Goal: Task Accomplishment & Management: Manage account settings

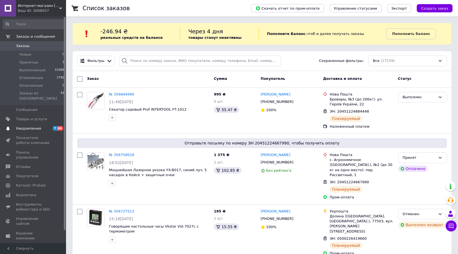
click at [48, 126] on span "Уведомления" at bounding box center [33, 128] width 35 height 5
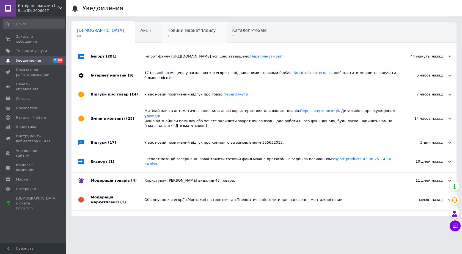
click at [167, 31] on span "Новини маркетплейсу" at bounding box center [191, 30] width 48 height 5
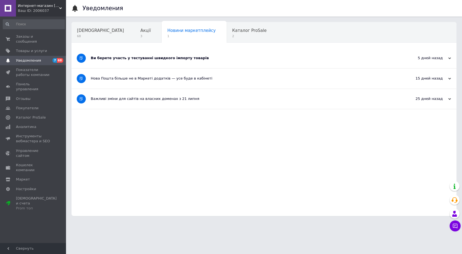
click at [144, 58] on div "Ви берете участь у тестуванні швидкого імпорту товарів" at bounding box center [243, 58] width 305 height 5
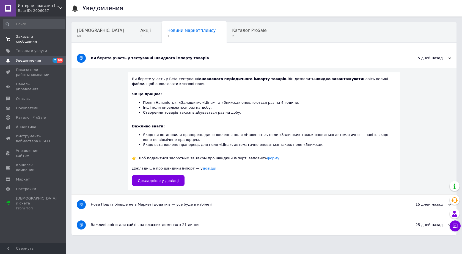
click at [37, 38] on span "Заказы и сообщения" at bounding box center [33, 39] width 35 height 10
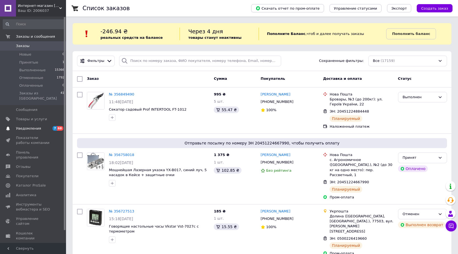
click at [43, 126] on span "Уведомления" at bounding box center [33, 128] width 35 height 5
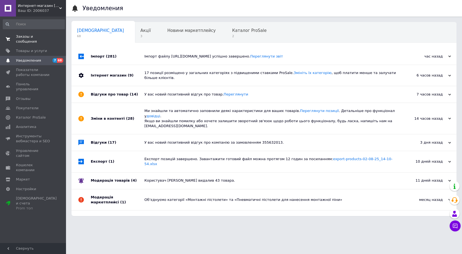
click at [40, 35] on span "Заказы и сообщения" at bounding box center [33, 39] width 35 height 10
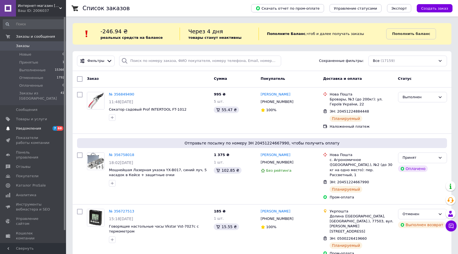
click at [45, 126] on span "Уведомления" at bounding box center [33, 128] width 35 height 5
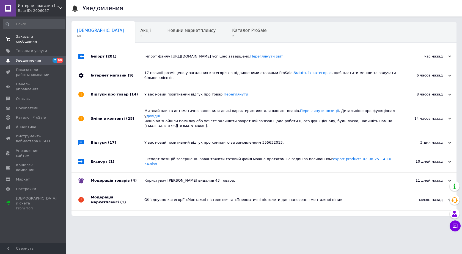
click at [39, 38] on span "Заказы и сообщения" at bounding box center [33, 39] width 35 height 10
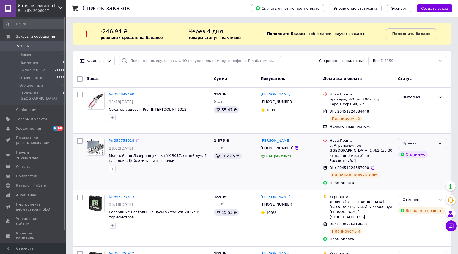
click at [428, 142] on div "Принят" at bounding box center [418, 143] width 33 height 6
click at [421, 153] on li "Выполнен" at bounding box center [422, 155] width 48 height 10
click at [49, 126] on span "Уведомления" at bounding box center [33, 128] width 35 height 5
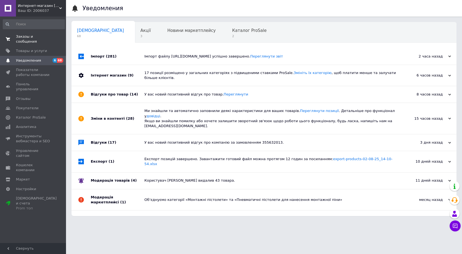
click at [45, 34] on span "Заказы и сообщения" at bounding box center [33, 39] width 35 height 10
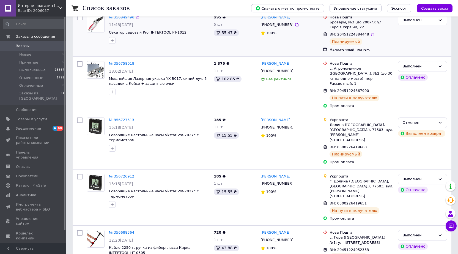
scroll to position [82, 0]
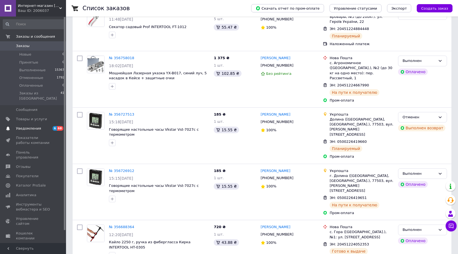
click at [45, 126] on span "Уведомления" at bounding box center [33, 128] width 35 height 5
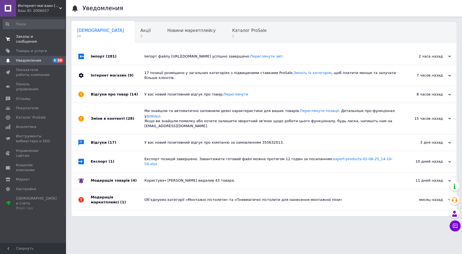
click at [46, 37] on span "Заказы и сообщения" at bounding box center [33, 39] width 35 height 10
